Goal: Task Accomplishment & Management: Complete application form

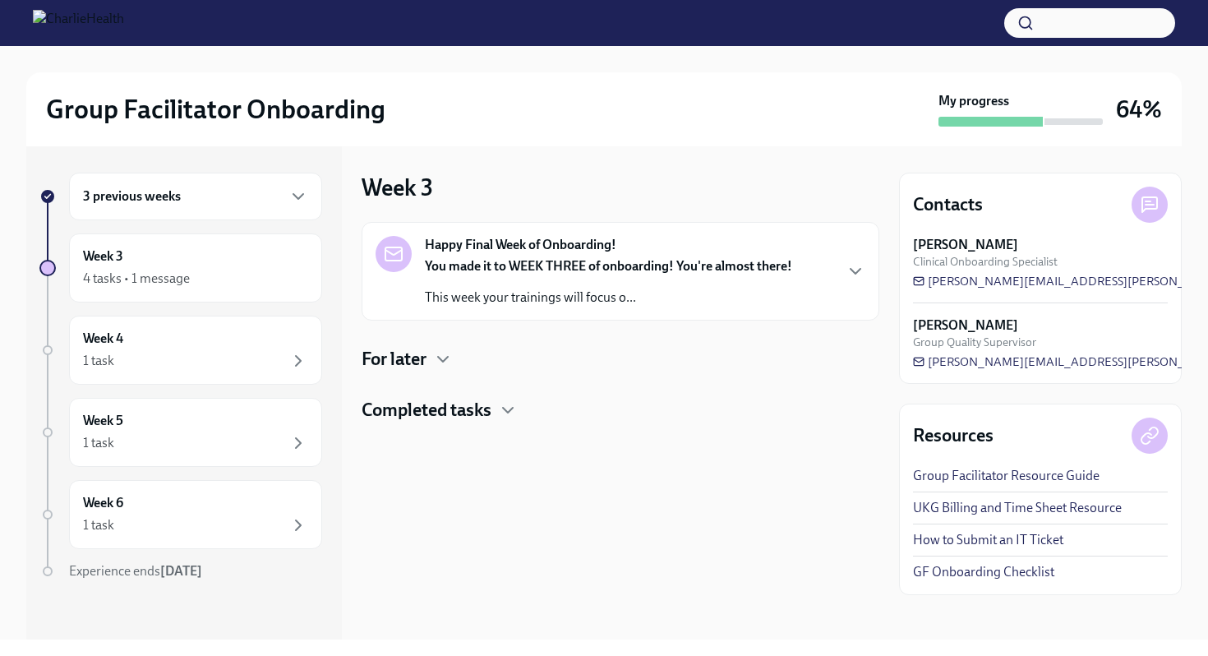
click at [514, 271] on strong "You made it to WEEK THREE of onboarding! You're almost there!" at bounding box center [608, 266] width 367 height 16
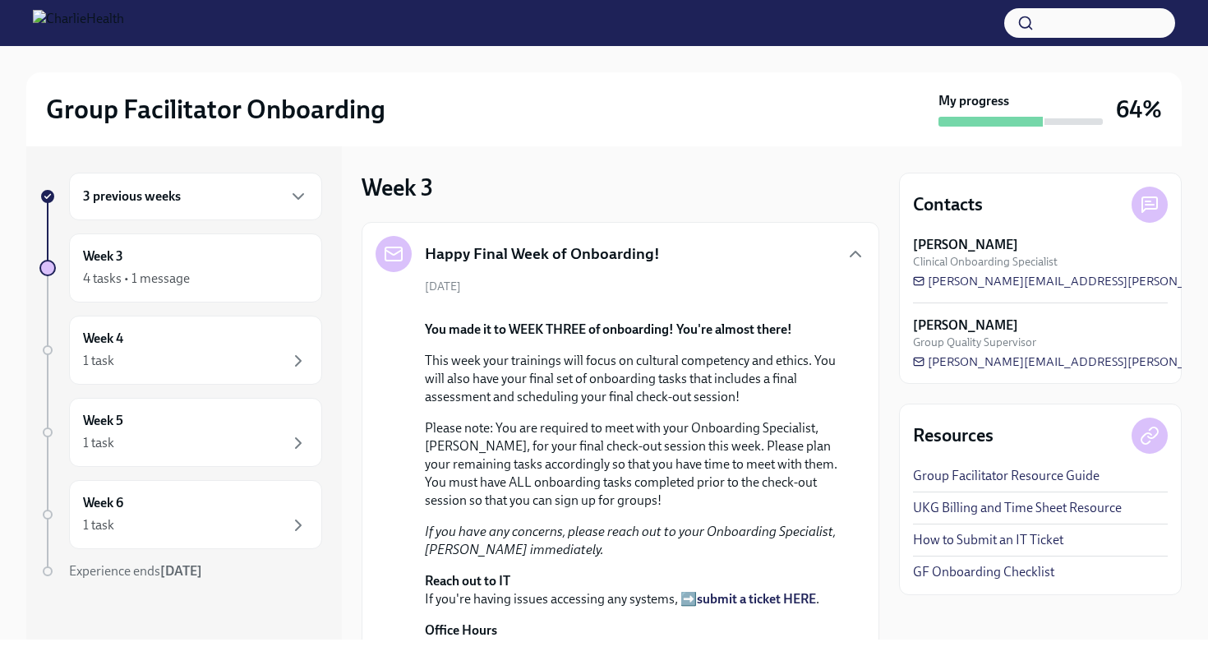
scroll to position [455, 0]
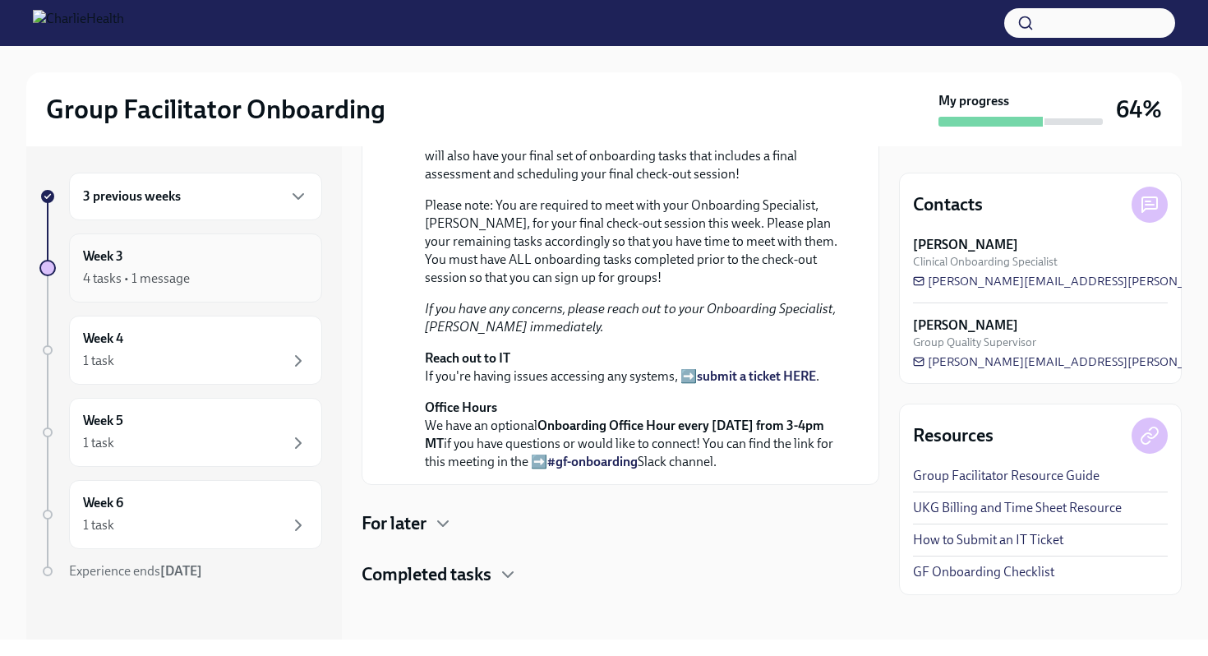
click at [182, 257] on div "Week 3 4 tasks • 1 message" at bounding box center [195, 267] width 225 height 41
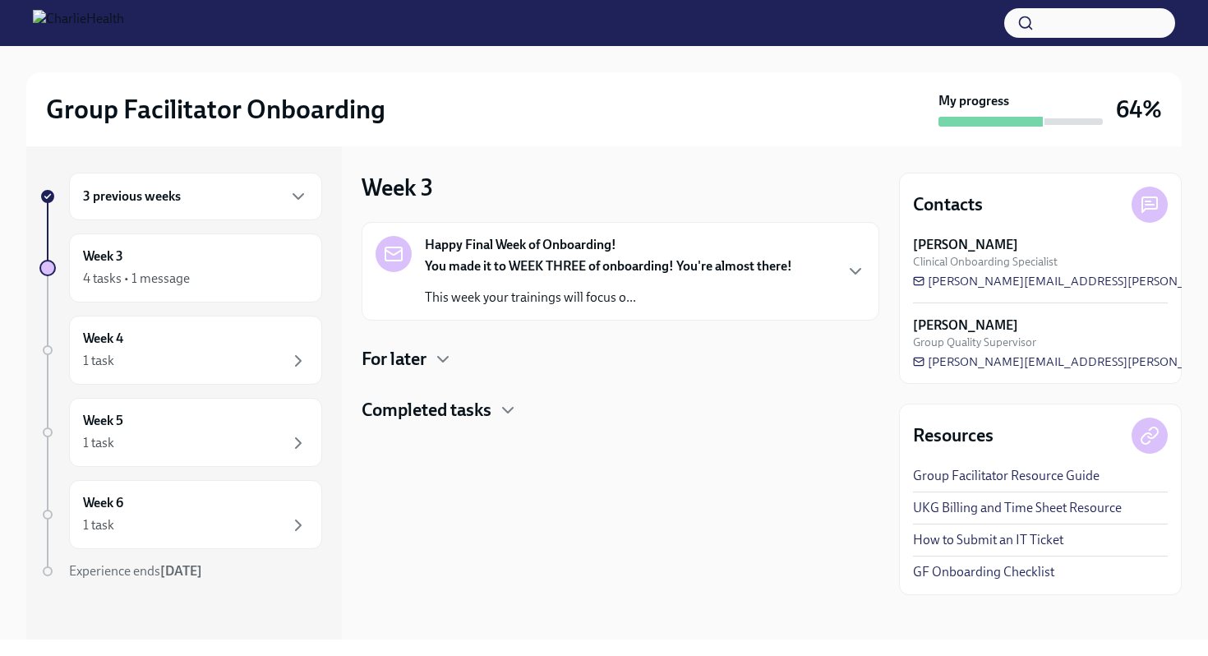
click at [398, 353] on h4 "For later" at bounding box center [394, 359] width 65 height 25
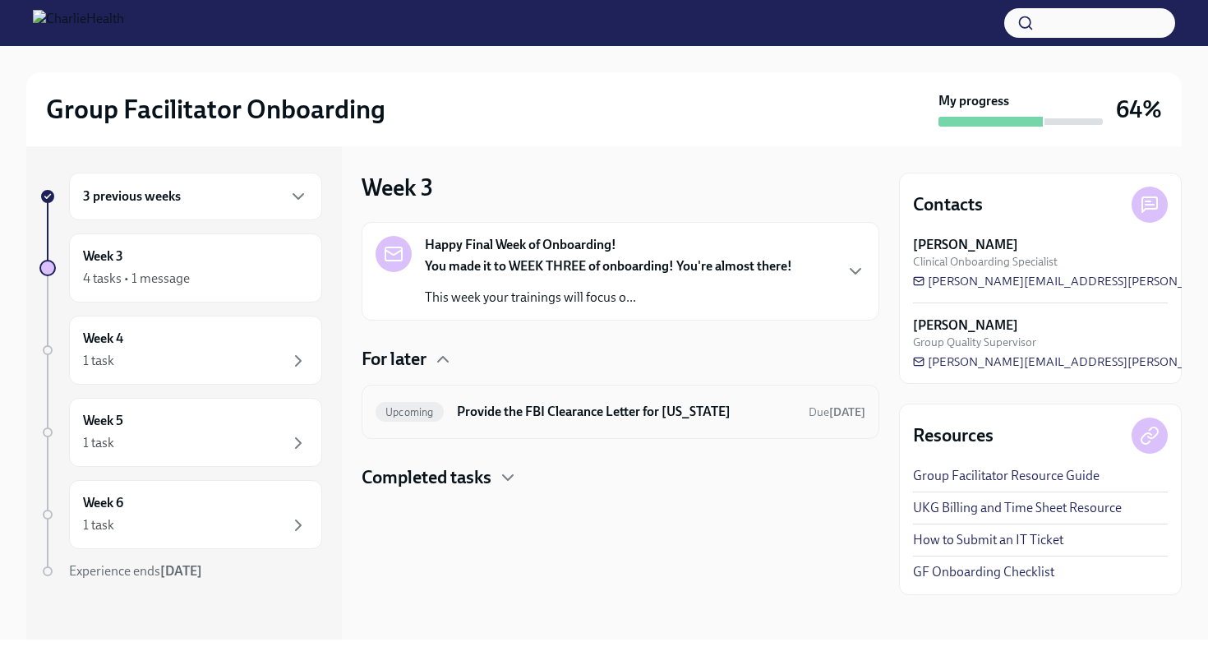
click at [545, 412] on h6 "Provide the FBI Clearance Letter for [US_STATE]" at bounding box center [626, 412] width 339 height 18
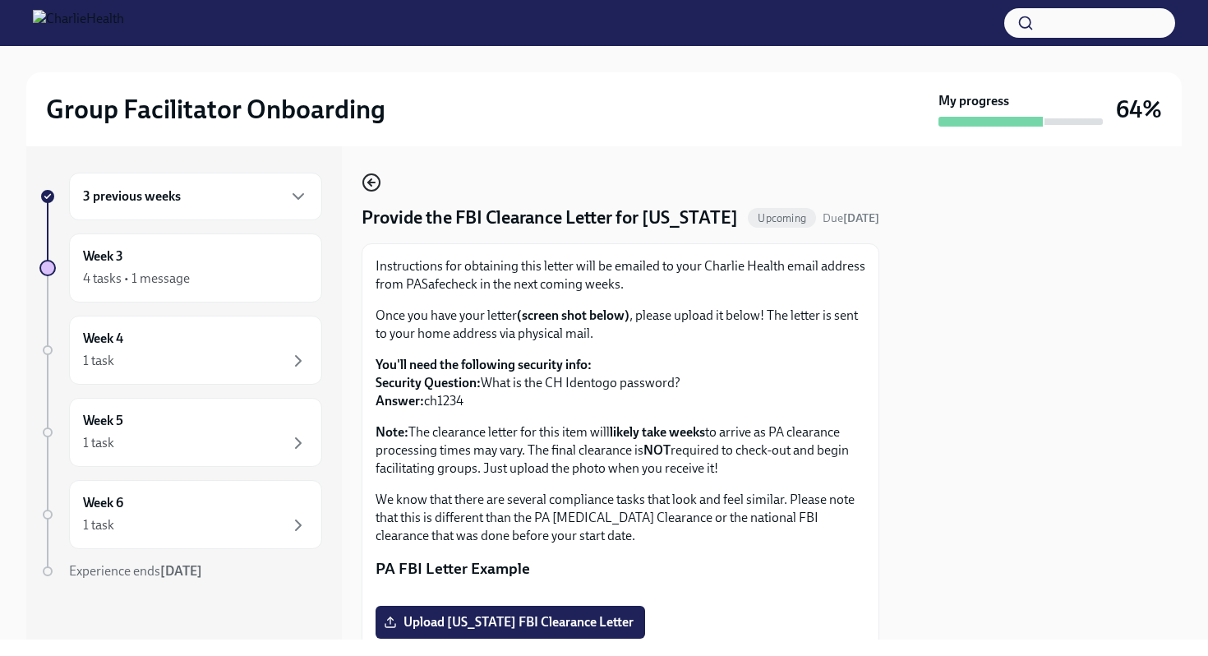
click at [374, 179] on icon "button" at bounding box center [372, 183] width 20 height 20
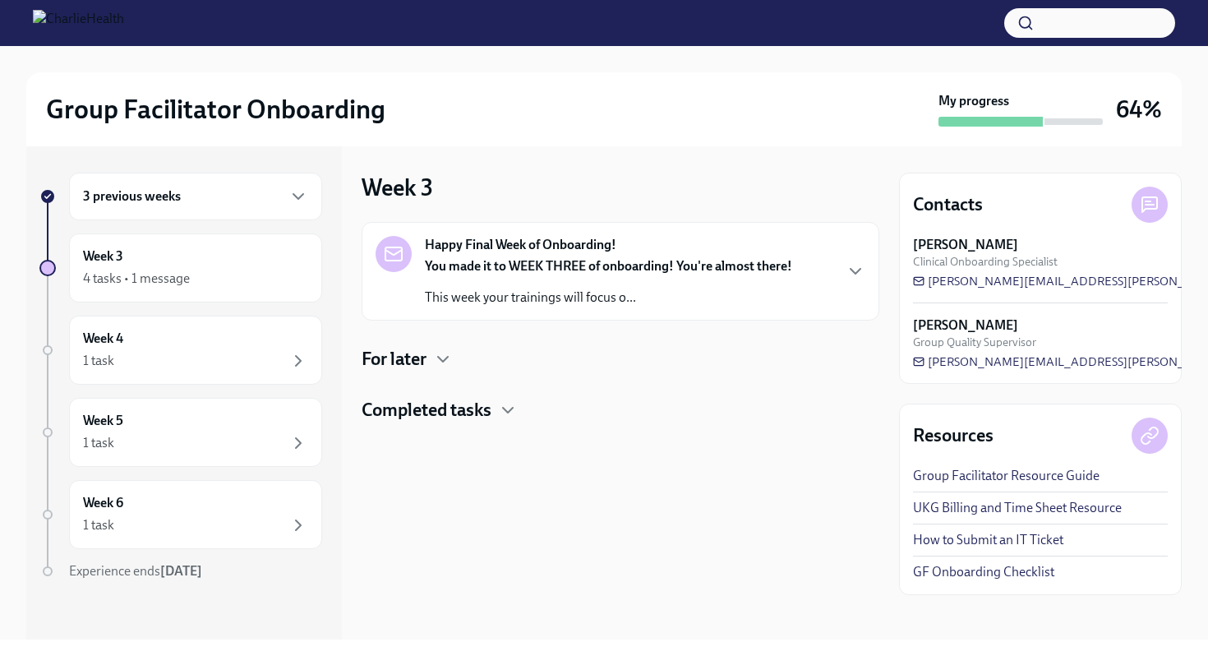
click at [566, 276] on div "You made it to WEEK THREE of onboarding! You're almost there! This week your tr…" at bounding box center [608, 281] width 367 height 49
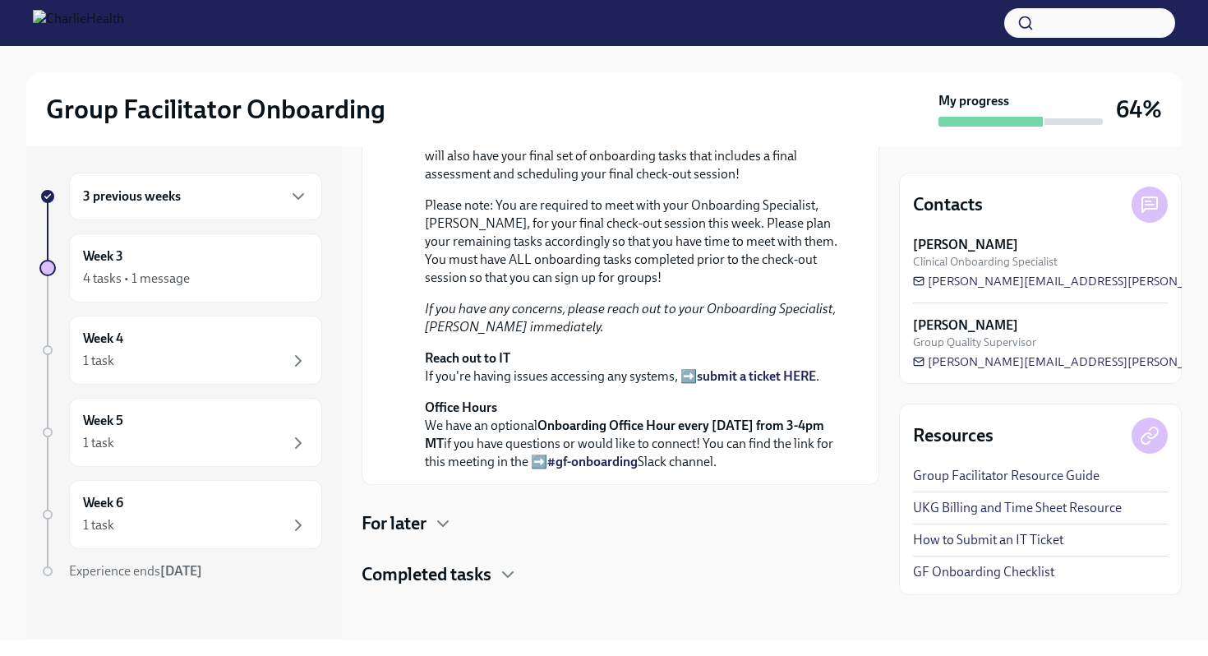
scroll to position [455, 0]
click at [139, 195] on h6 "3 previous weeks" at bounding box center [132, 196] width 98 height 18
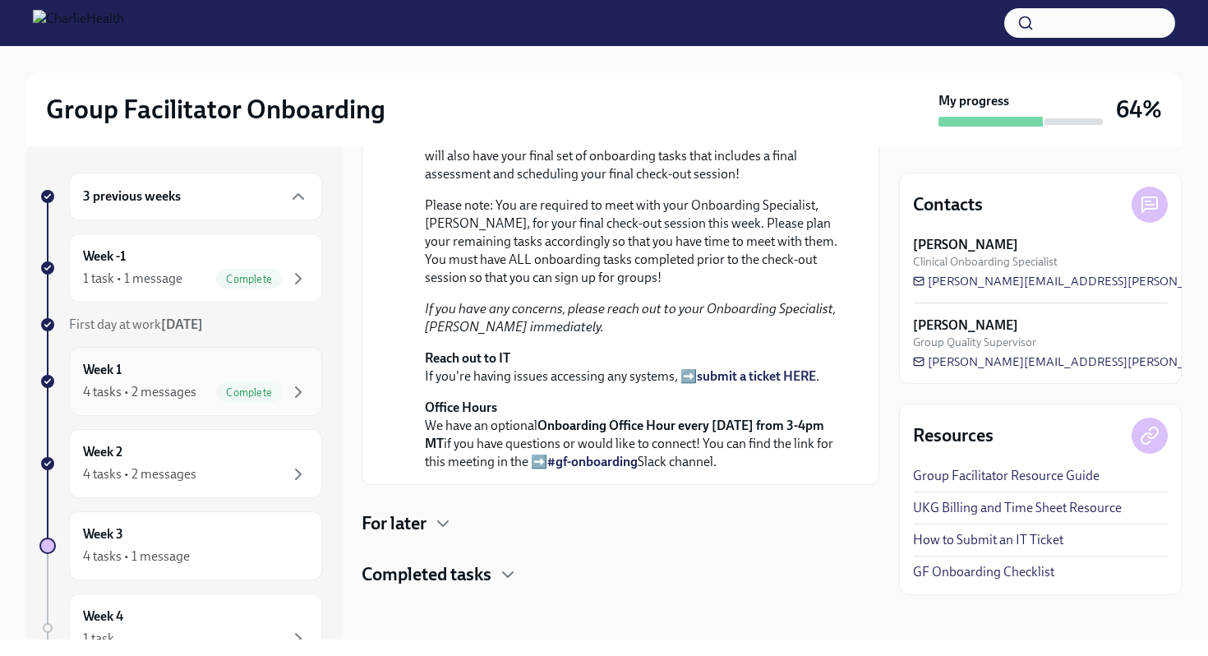
click at [204, 384] on div "4 tasks • 2 messages Complete" at bounding box center [195, 392] width 225 height 20
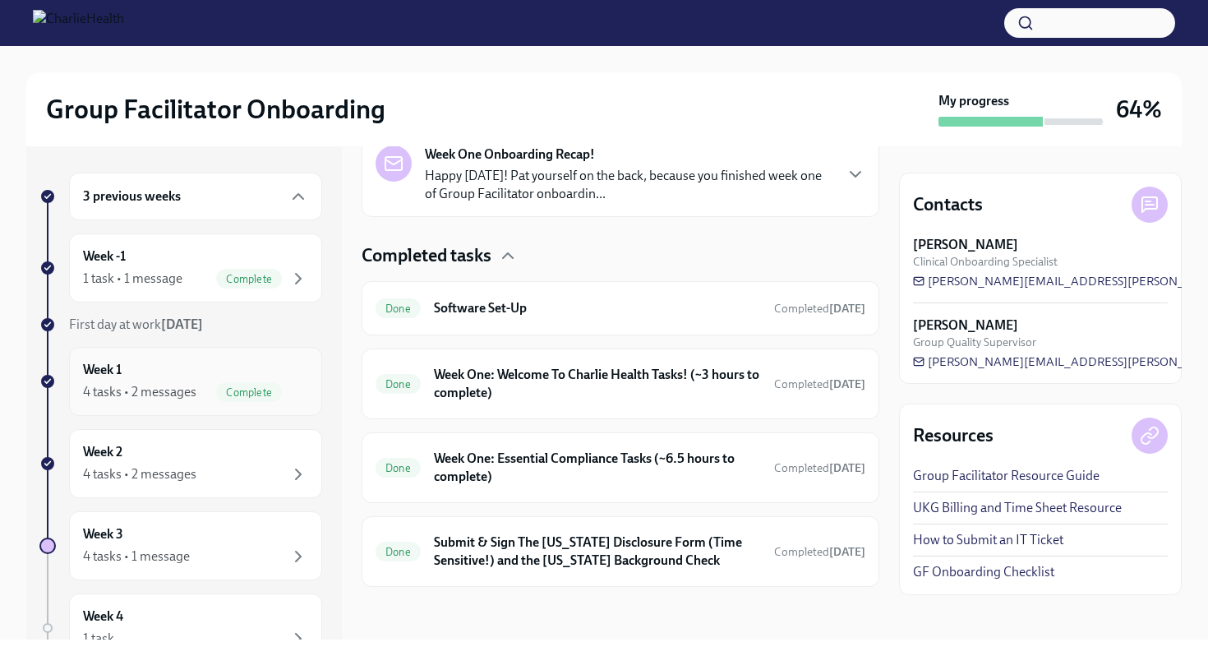
scroll to position [398, 0]
click at [594, 198] on p "Happy [DATE]! Pat yourself on the back, because you finished week one of Group …" at bounding box center [629, 185] width 408 height 36
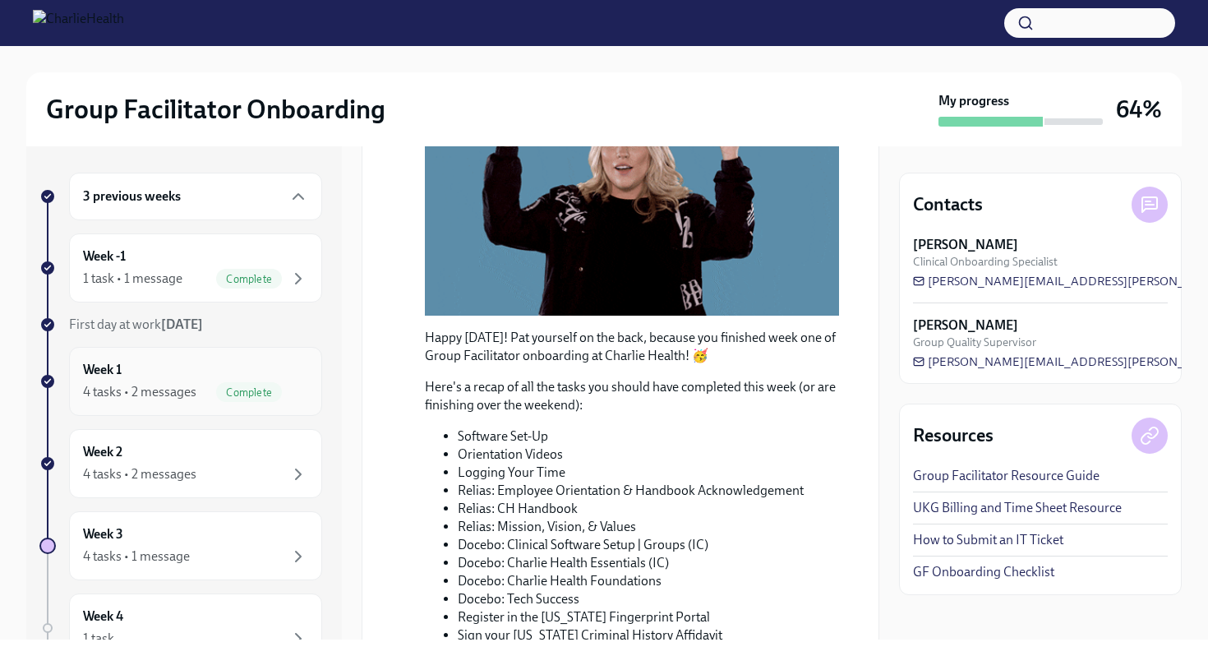
scroll to position [407, 0]
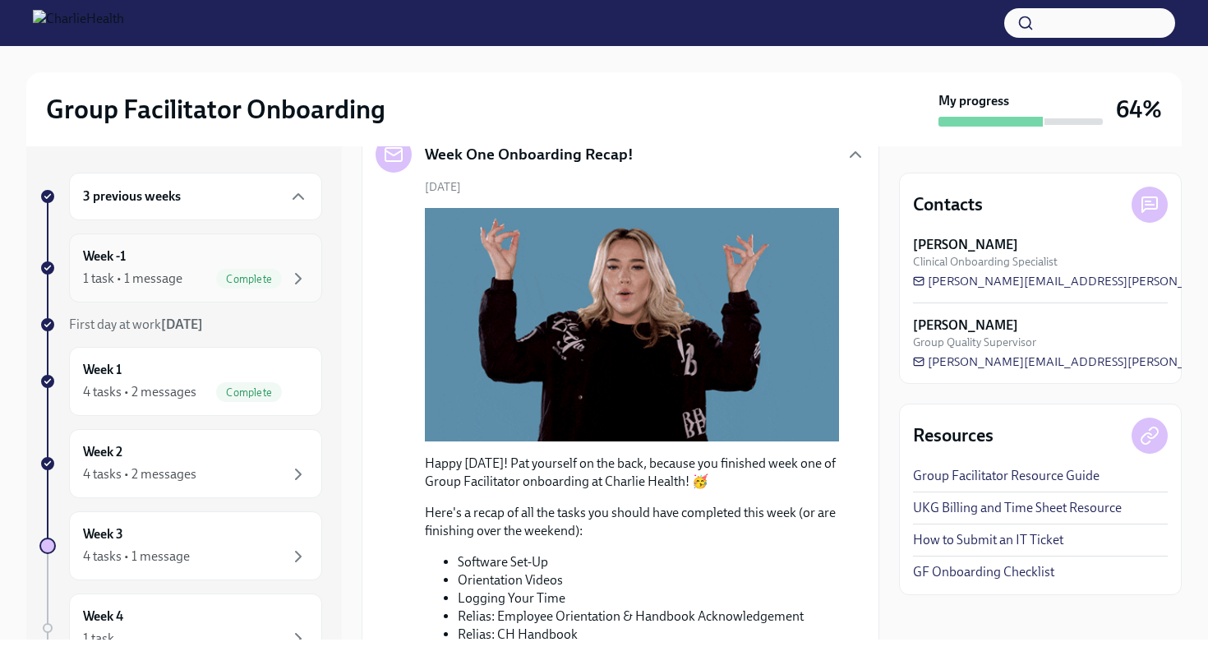
click at [161, 278] on div "1 task • 1 message" at bounding box center [132, 278] width 99 height 18
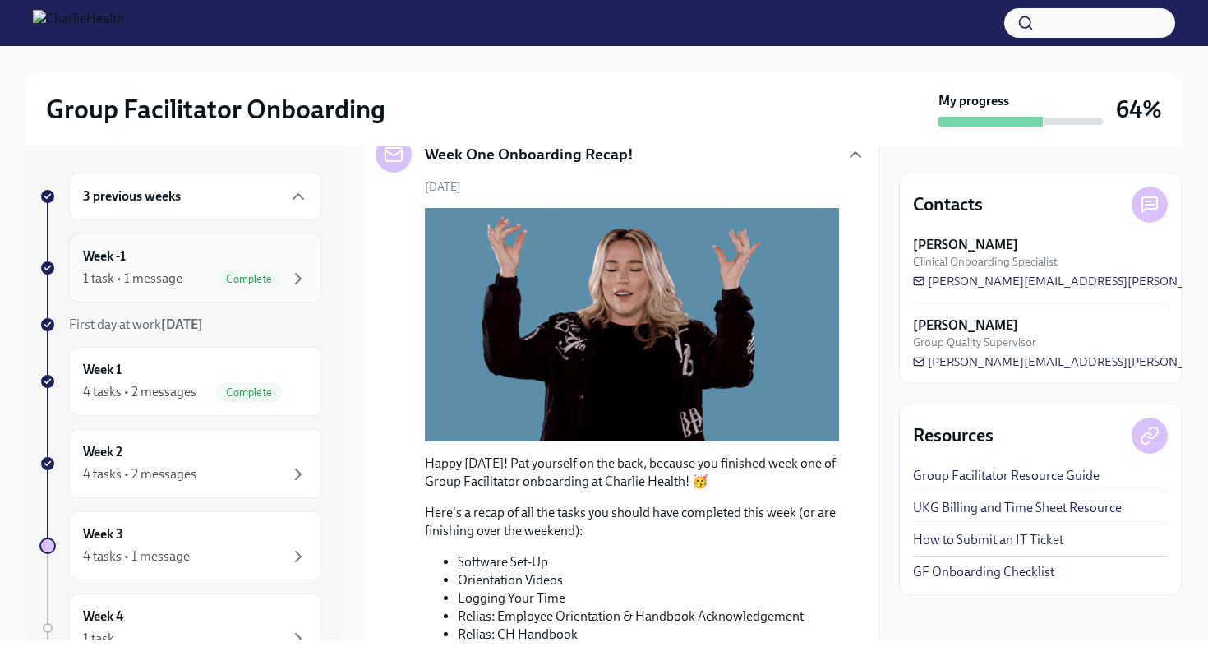
scroll to position [66, 0]
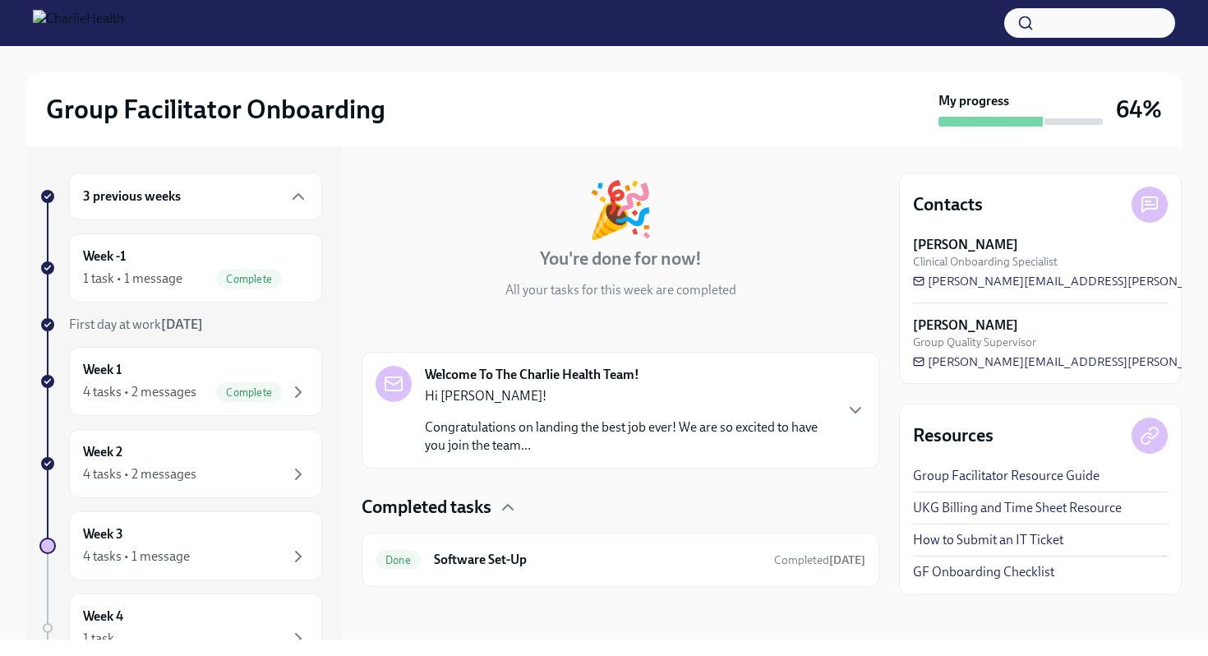
click at [645, 422] on p "Congratulations on landing the best job ever! We are so excited to have you joi…" at bounding box center [629, 436] width 408 height 36
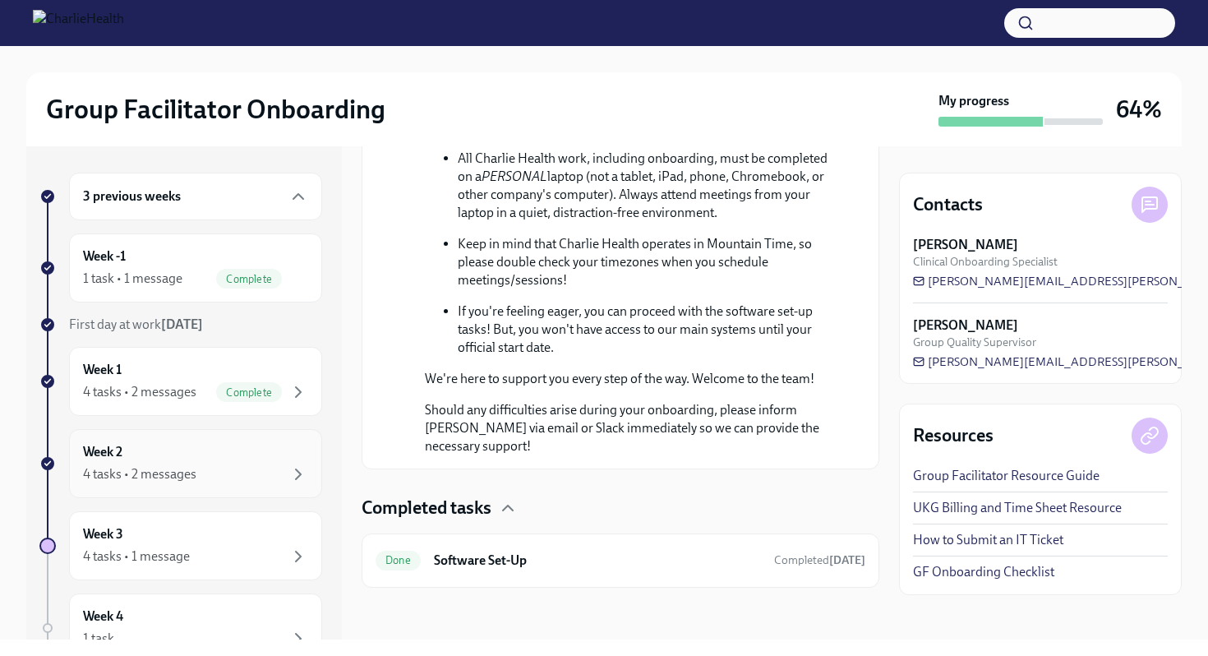
scroll to position [974, 0]
click at [229, 187] on div "3 previous weeks" at bounding box center [195, 197] width 225 height 20
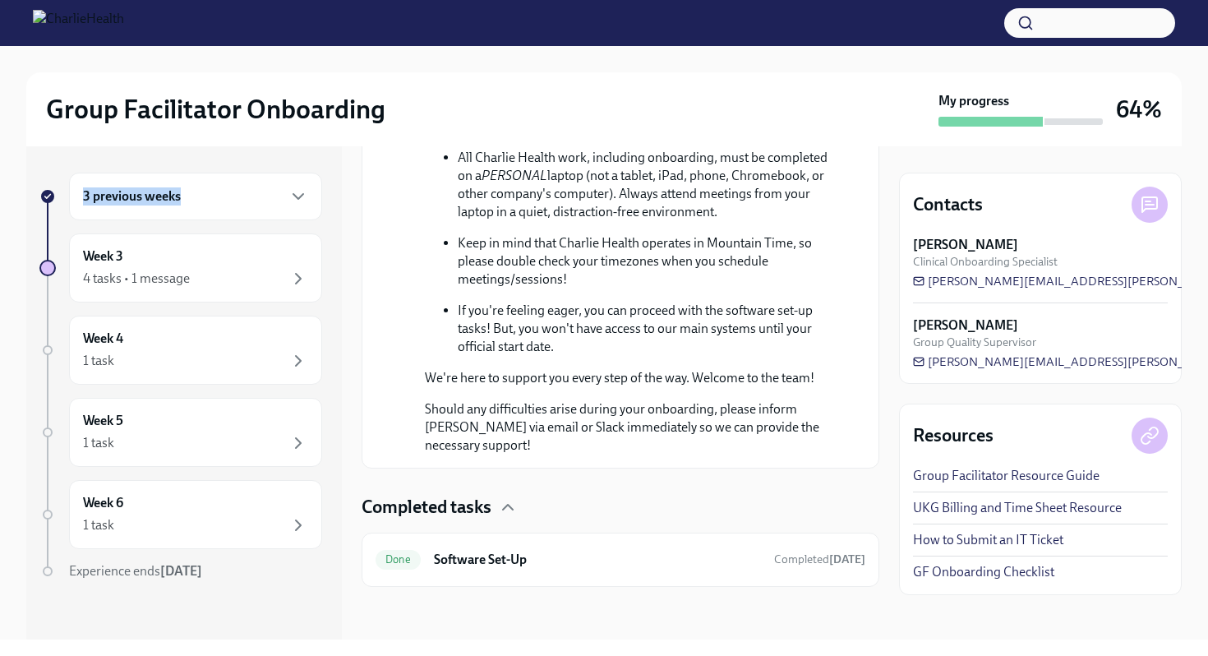
click at [228, 187] on div "3 previous weeks" at bounding box center [195, 197] width 225 height 20
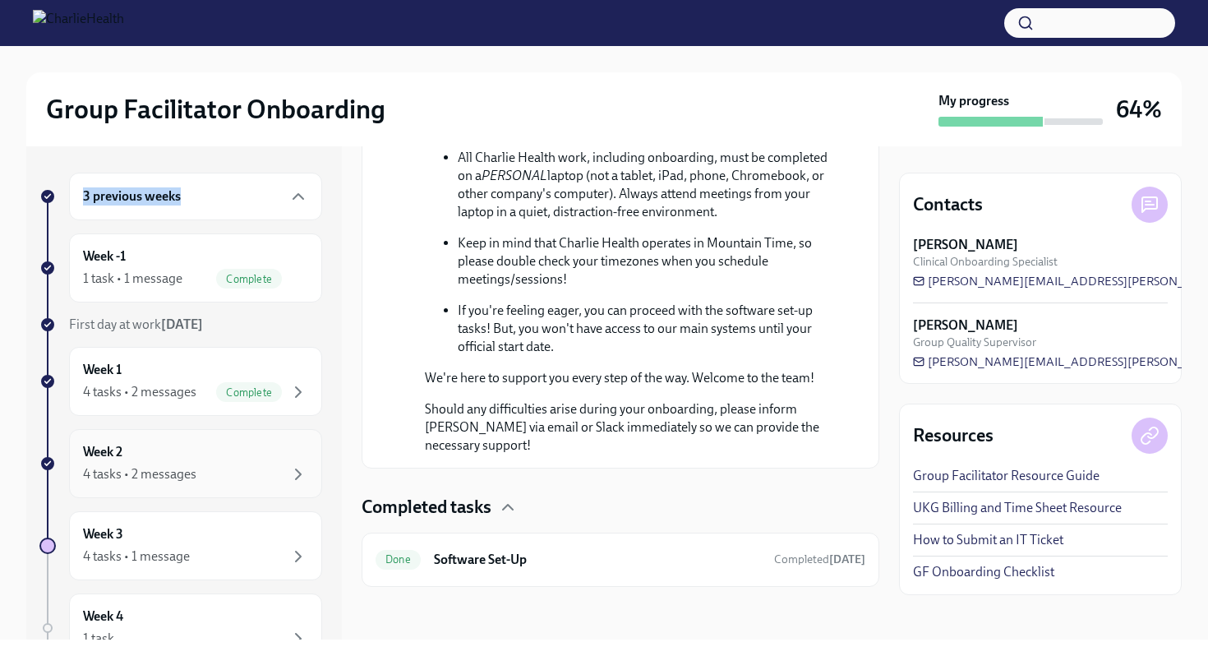
click at [214, 488] on div "Week 2 4 tasks • 2 messages" at bounding box center [195, 463] width 253 height 69
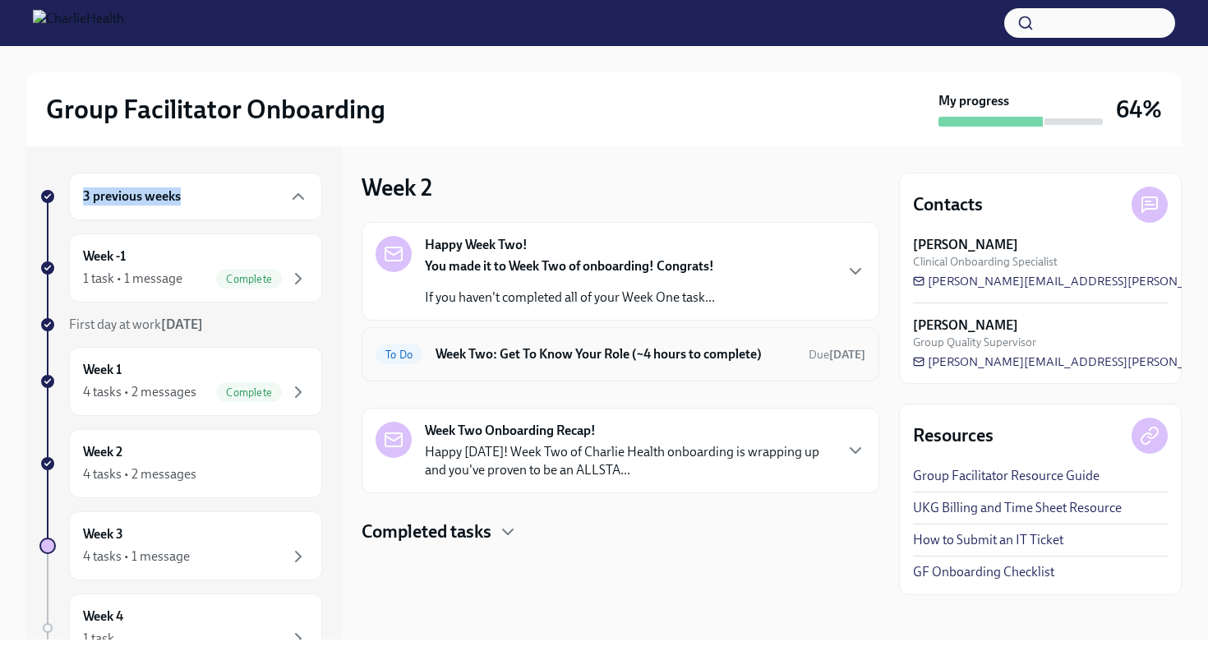
click at [606, 361] on h6 "Week Two: Get To Know Your Role (~4 hours to complete)" at bounding box center [615, 354] width 360 height 18
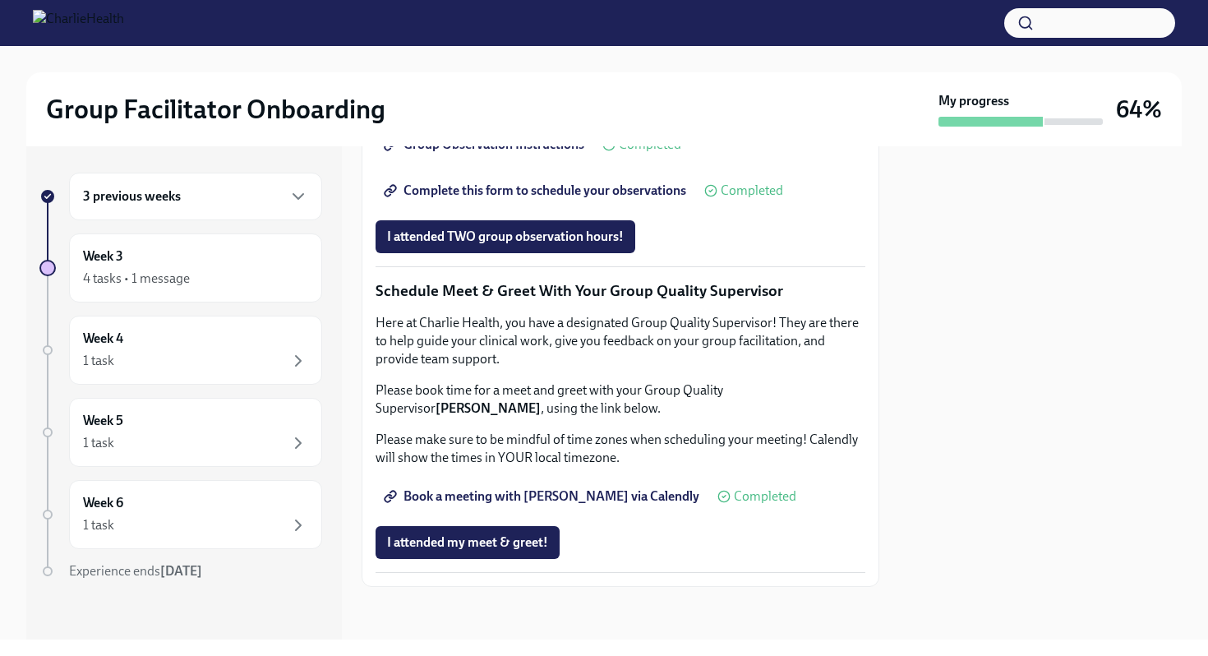
scroll to position [1543, 0]
click at [465, 540] on span "I attended my meet & greet!" at bounding box center [467, 542] width 161 height 16
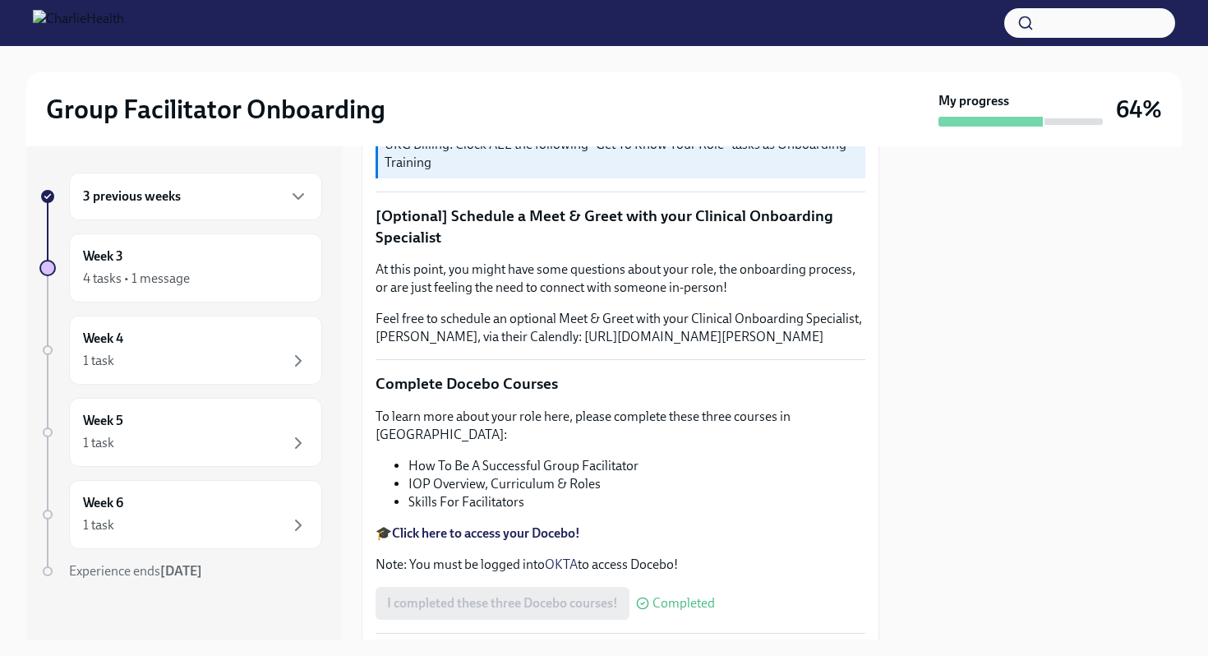
scroll to position [0, 0]
